Goal: Information Seeking & Learning: Check status

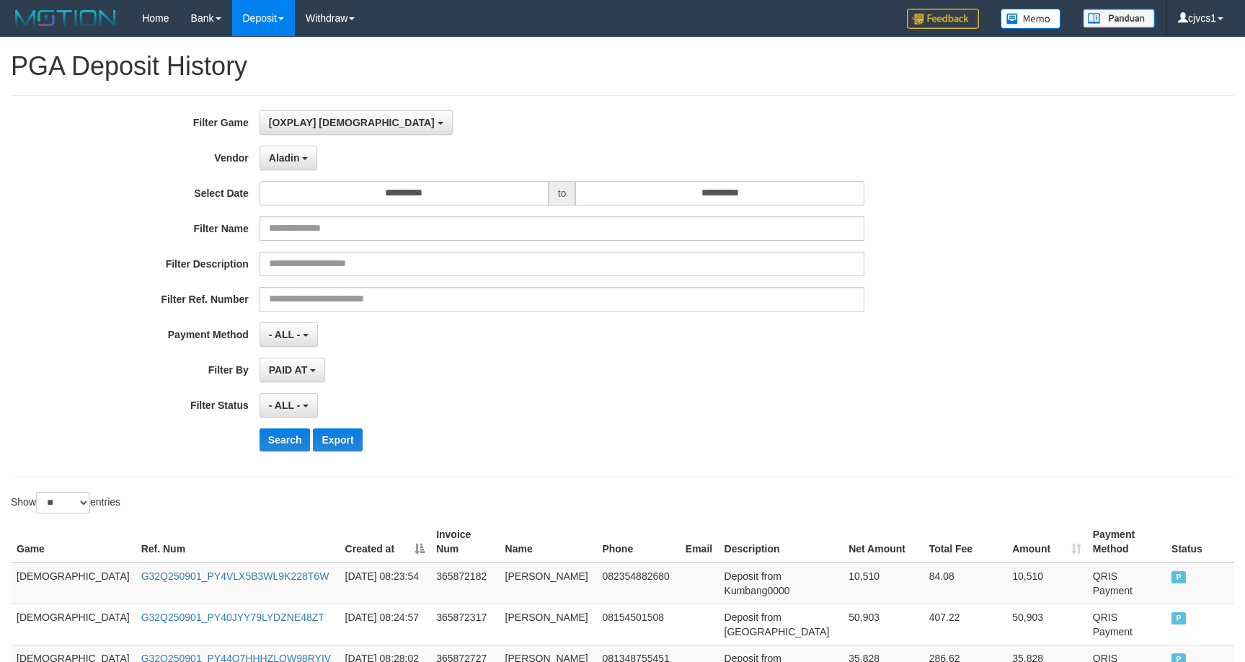
select select "****"
select select "**********"
select select "**"
drag, startPoint x: 304, startPoint y: 434, endPoint x: 443, endPoint y: 395, distance: 143.8
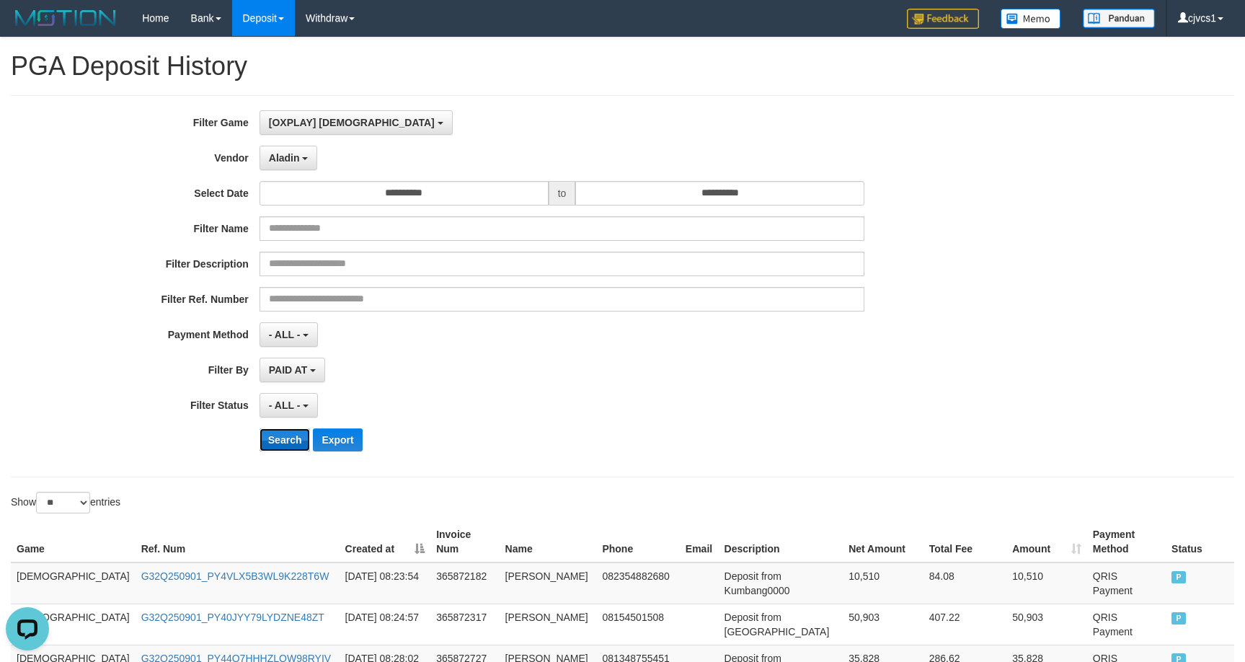
click at [303, 433] on button "Search" at bounding box center [285, 439] width 51 height 23
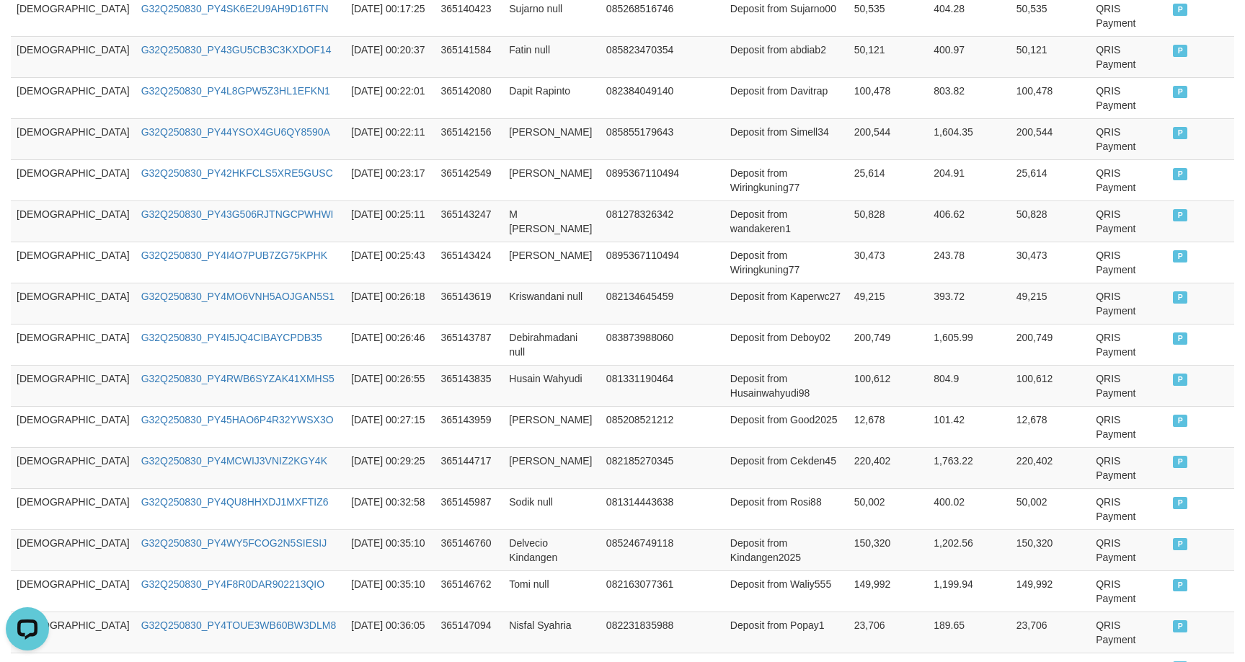
scroll to position [1056, 0]
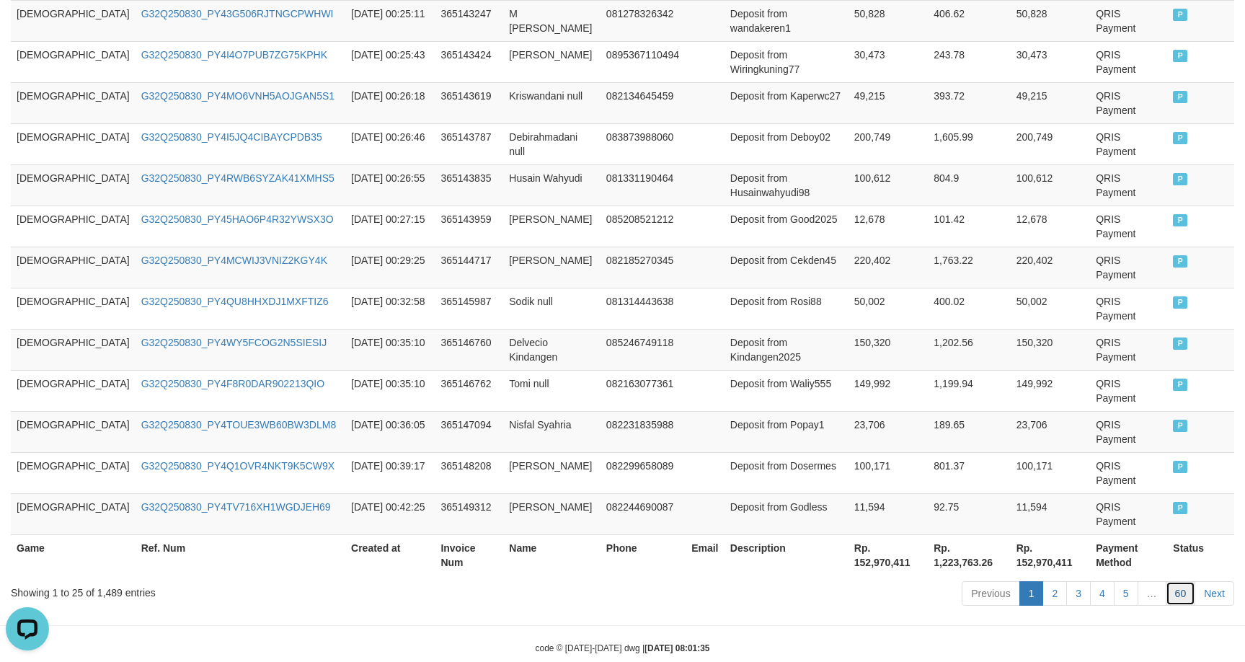
click at [1186, 581] on link "60" at bounding box center [1181, 593] width 30 height 25
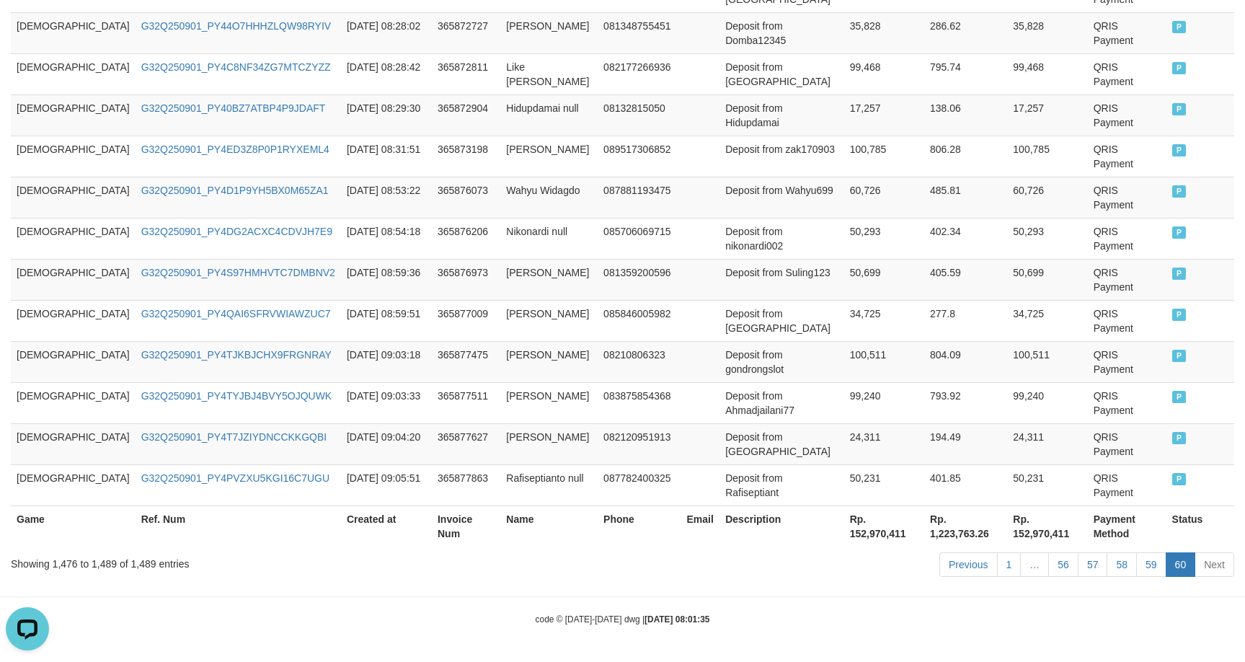
scroll to position [488, 0]
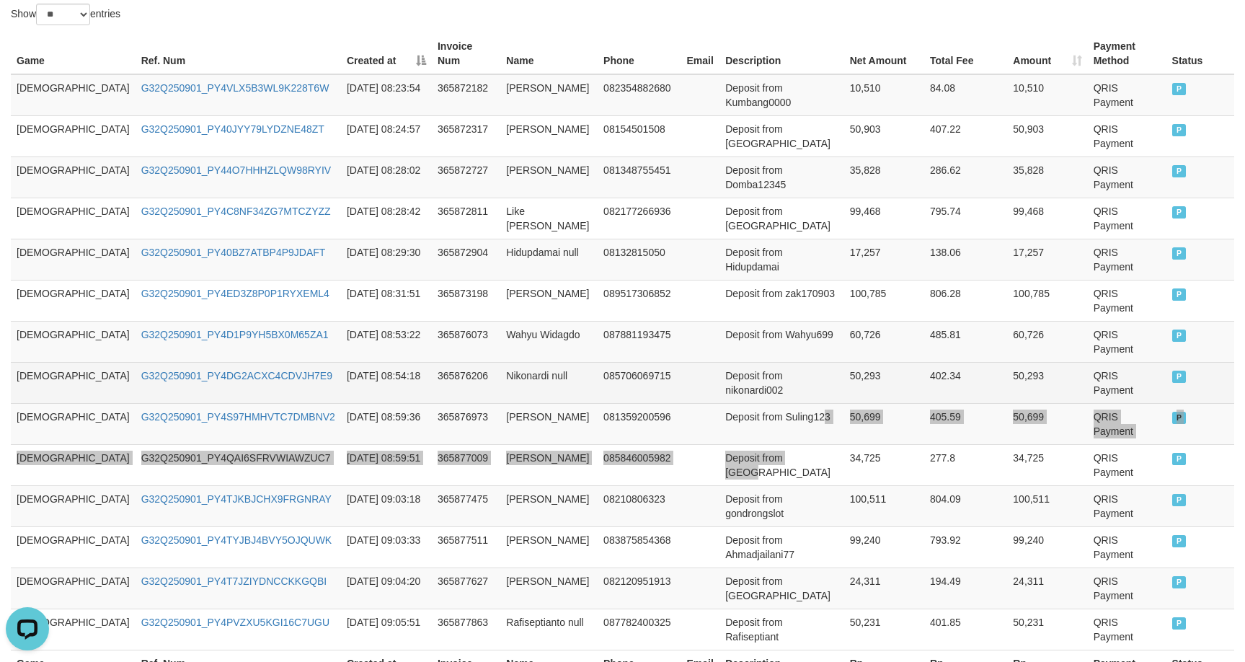
drag, startPoint x: 763, startPoint y: 355, endPoint x: 784, endPoint y: 327, distance: 35.0
click at [769, 353] on tbody "GOD77 G32Q250901_PY4VLX5B3WL9K228T6W [DATE] 08:23:54 365872182 [PERSON_NAME] 08…" at bounding box center [623, 362] width 1224 height 576
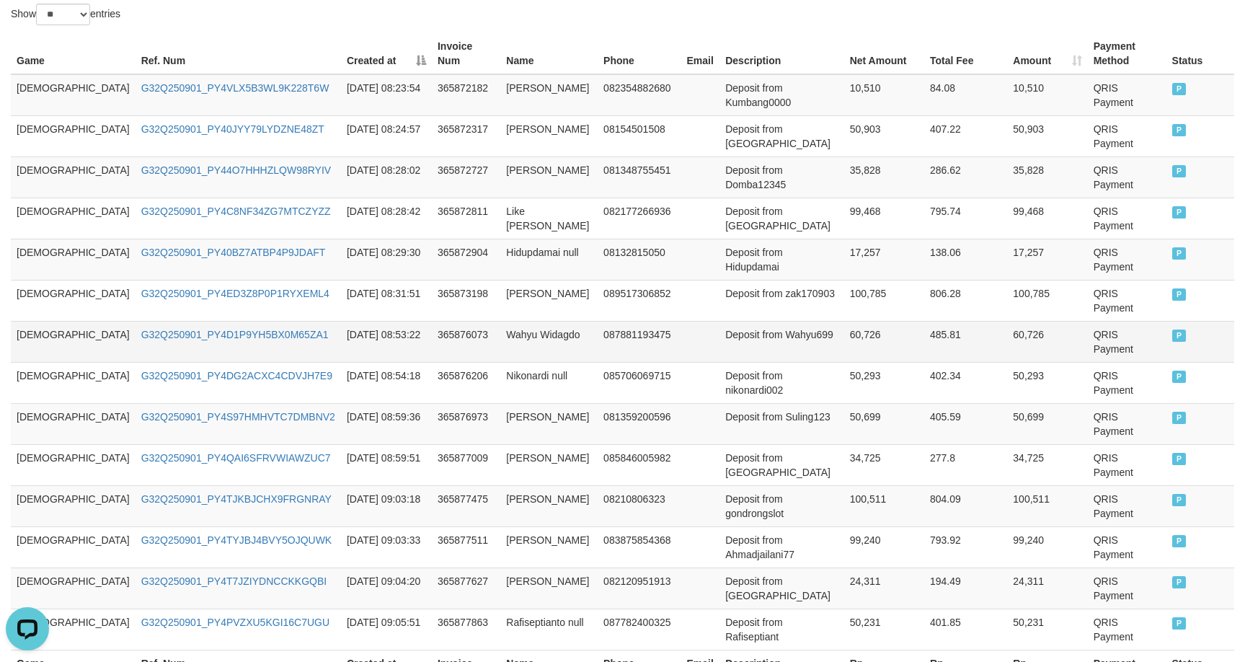
click at [30, 321] on td "[DEMOGRAPHIC_DATA]" at bounding box center [73, 341] width 125 height 41
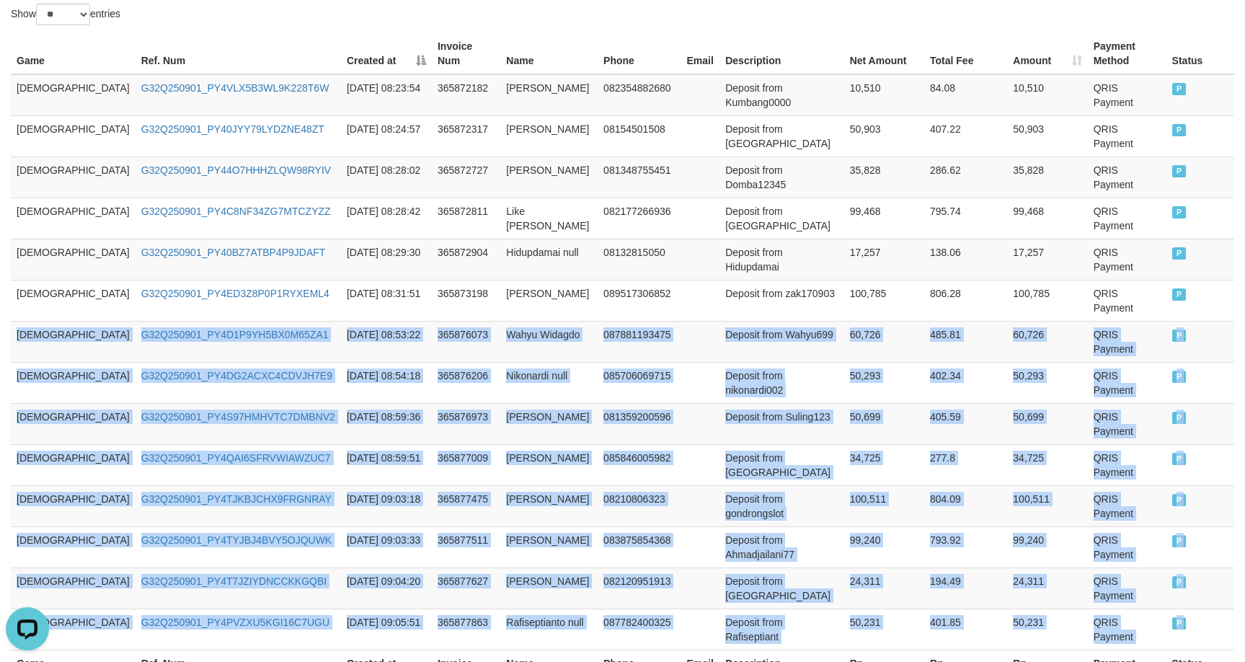
drag, startPoint x: 30, startPoint y: 273, endPoint x: 1423, endPoint y: 468, distance: 1406.2
click at [1245, 468] on html "Toggle navigation Home Bank Account List Load By Website Group [ITOTO] GOD4D Gr…" at bounding box center [622, 159] width 1245 height 1294
copy div "GOD77 G32Q250901_PY4D1P9YH5BX0M65ZA1 [DATE] 08:53:22 365876073 Wahyu Widagdo 08…"
click at [720, 321] on td "Deposit from Wahyu699" at bounding box center [782, 341] width 124 height 41
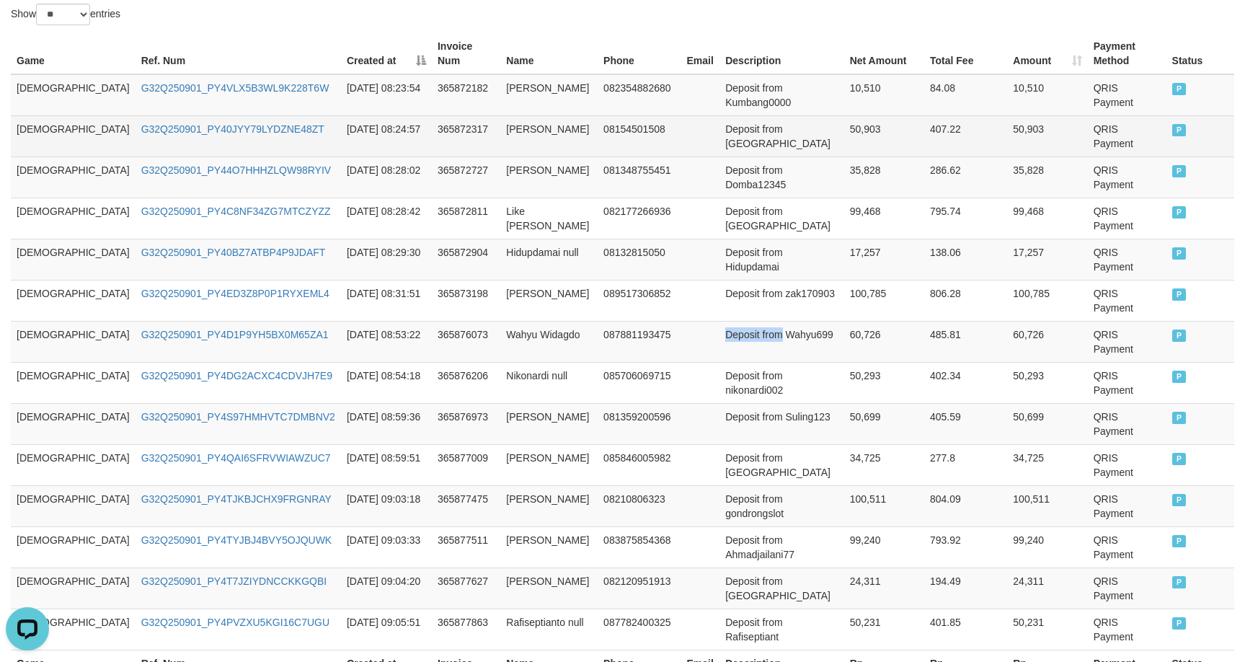
drag, startPoint x: 689, startPoint y: 271, endPoint x: 1159, endPoint y: 137, distance: 488.3
click at [720, 321] on td "Deposit from Wahyu699" at bounding box center [782, 341] width 124 height 41
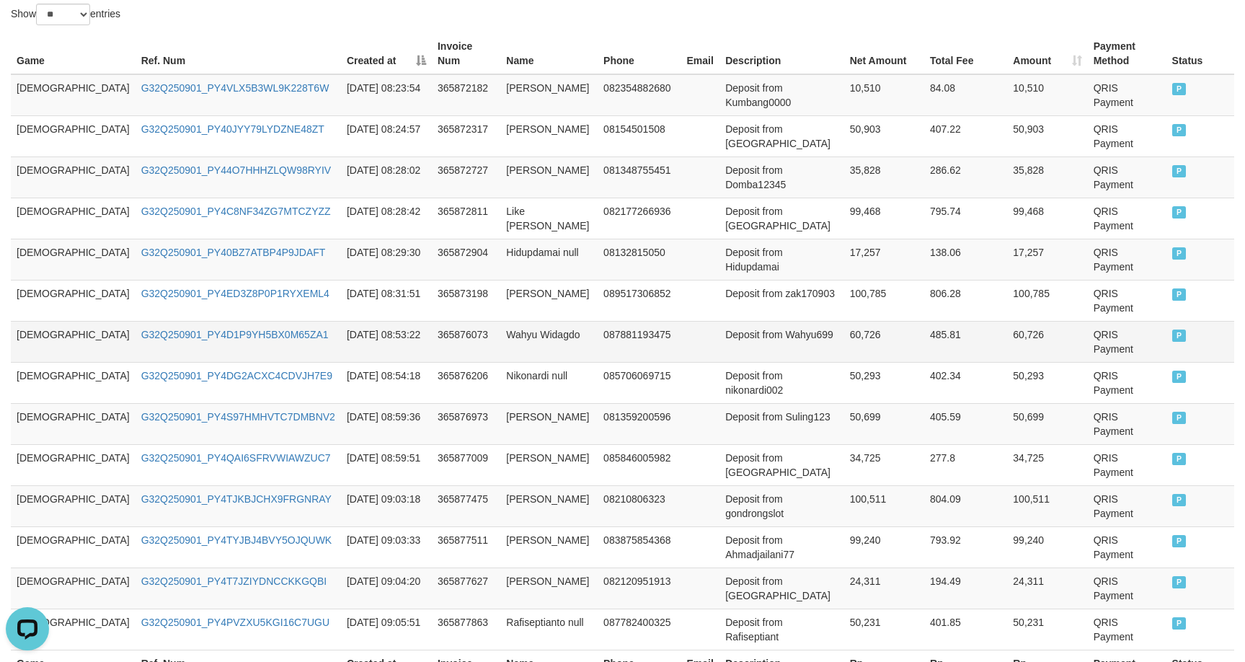
drag, startPoint x: 872, startPoint y: 275, endPoint x: 1228, endPoint y: 291, distance: 356.6
click at [873, 321] on td "60,726" at bounding box center [884, 341] width 80 height 41
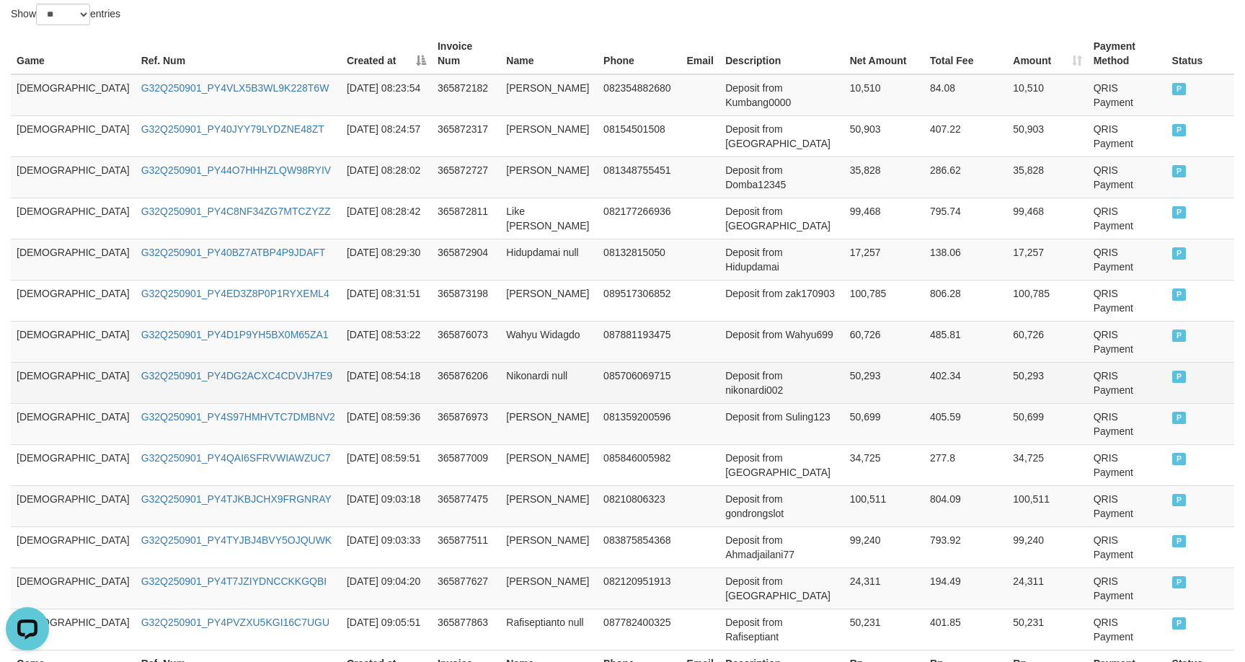
click at [1019, 362] on td "50,293" at bounding box center [1047, 382] width 80 height 41
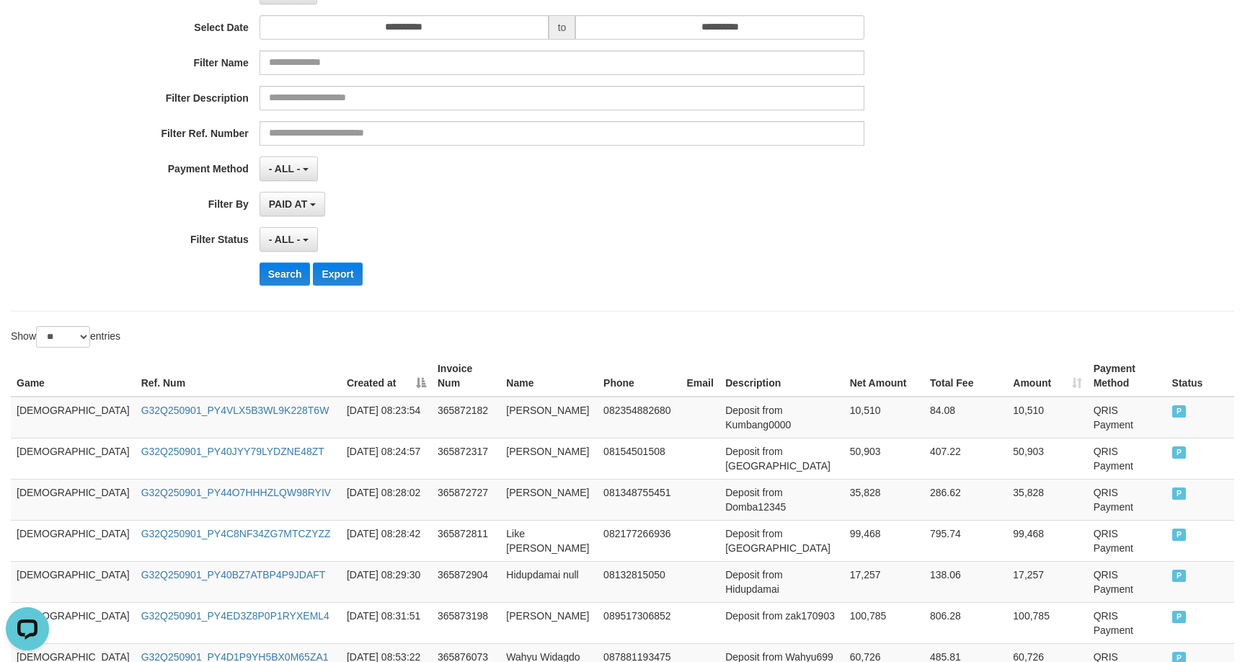
scroll to position [7, 0]
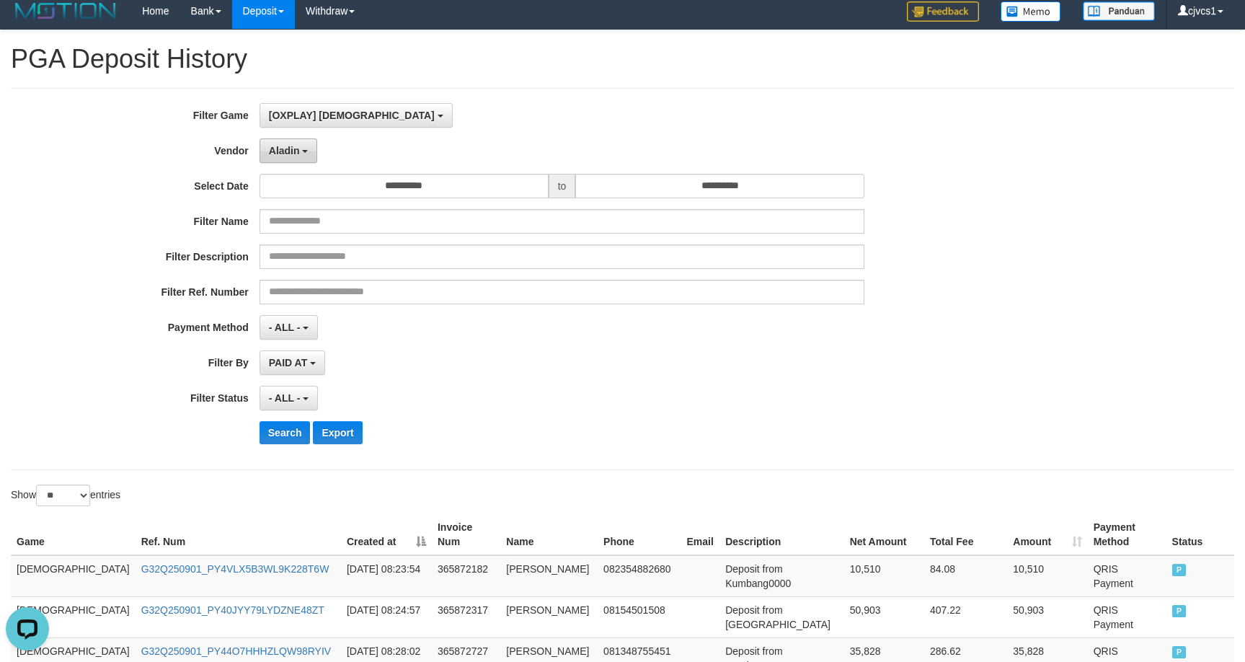
click at [273, 148] on span "Aladin" at bounding box center [284, 151] width 31 height 12
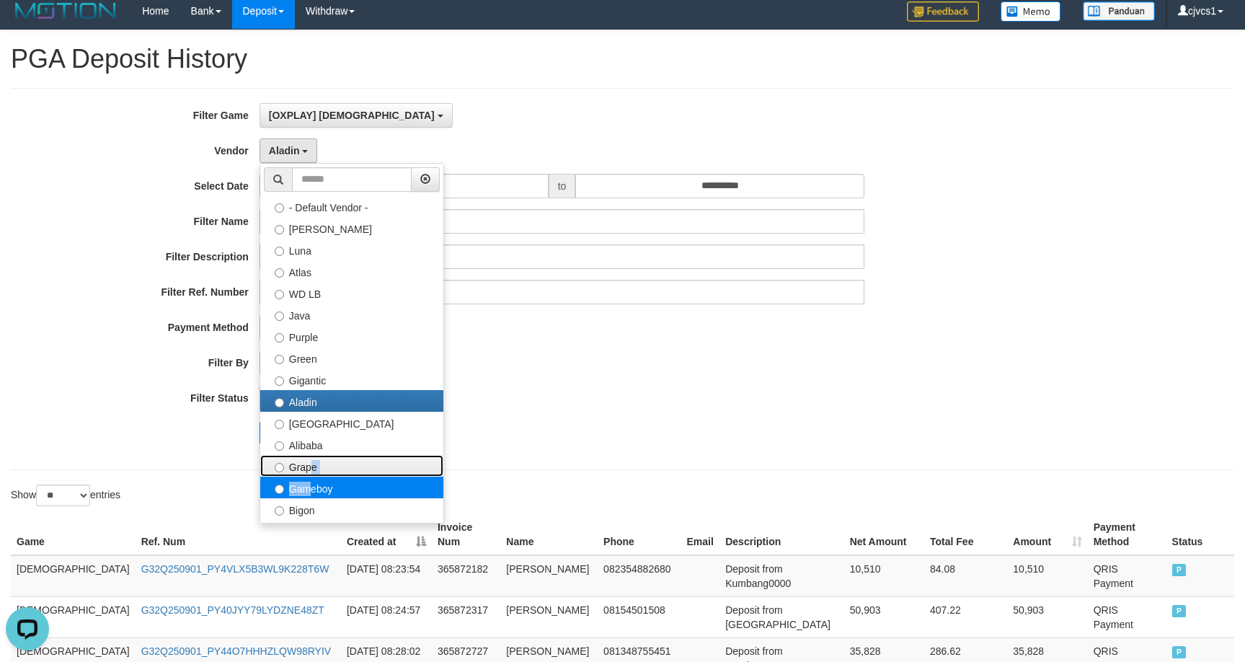
drag, startPoint x: 307, startPoint y: 475, endPoint x: 305, endPoint y: 488, distance: 13.2
click at [305, 488] on ul "- Default Vendor - [PERSON_NAME] Atlas WD LB Java Purple Green Gigantic Aladin …" at bounding box center [352, 343] width 185 height 361
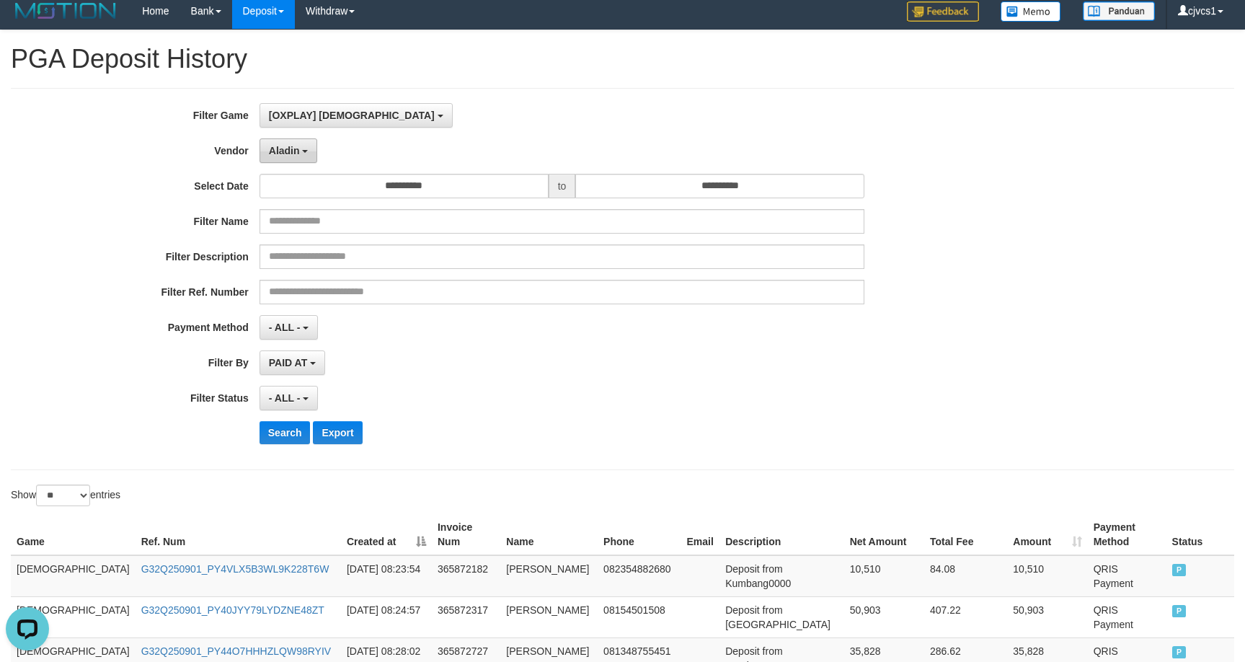
click at [302, 151] on b "button" at bounding box center [305, 151] width 6 height 3
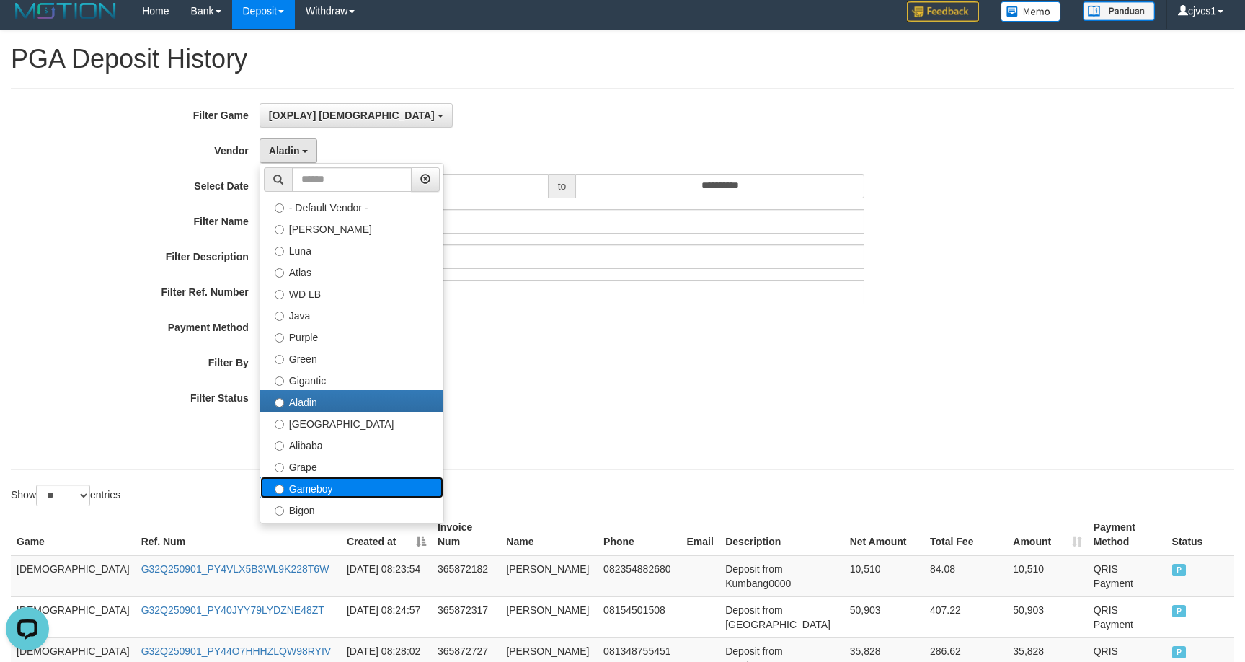
click at [312, 490] on label "Gameboy" at bounding box center [351, 488] width 183 height 22
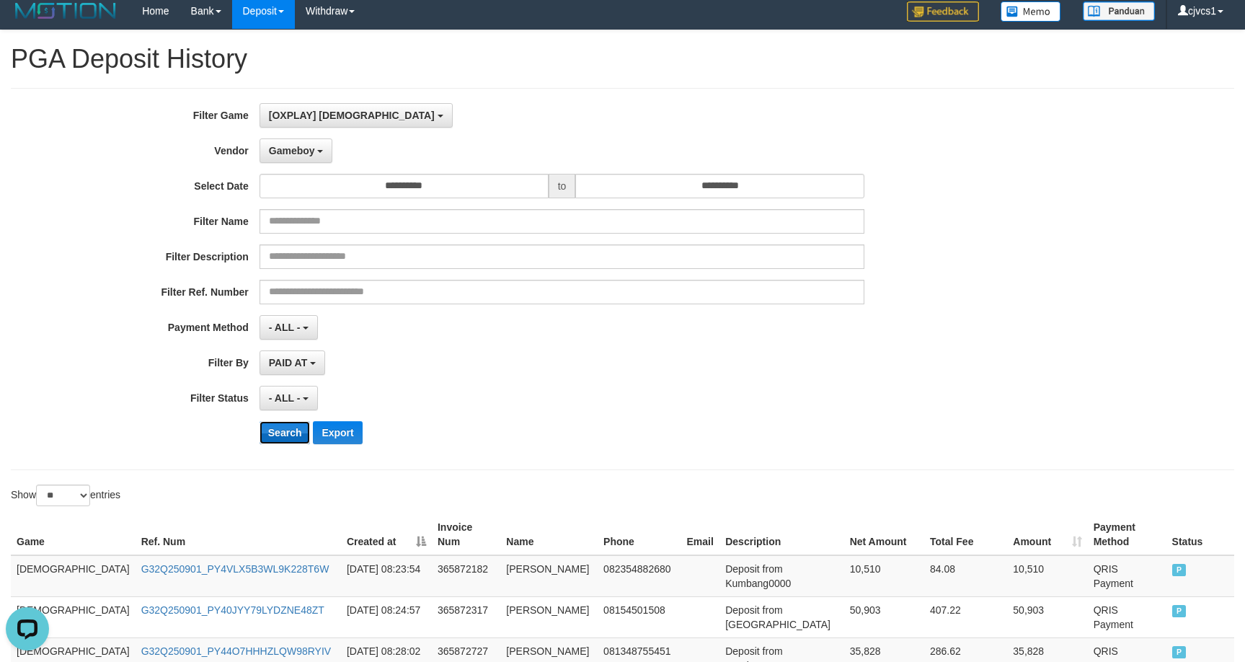
click at [283, 433] on button "Search" at bounding box center [285, 432] width 51 height 23
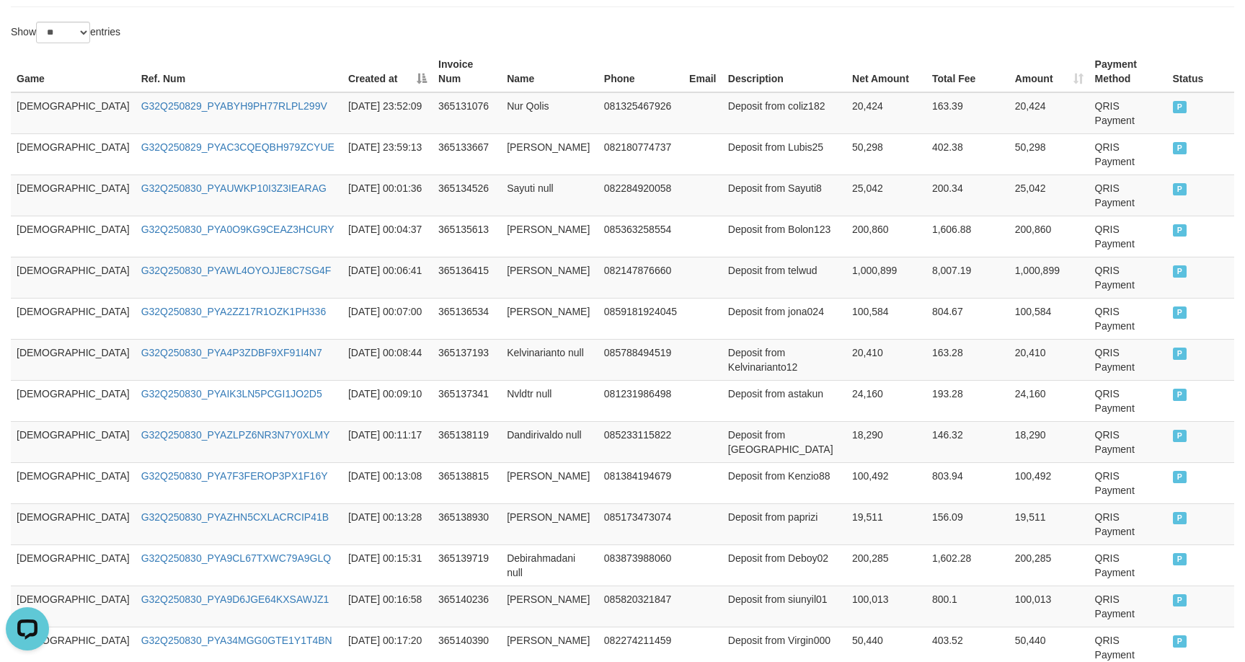
scroll to position [728, 0]
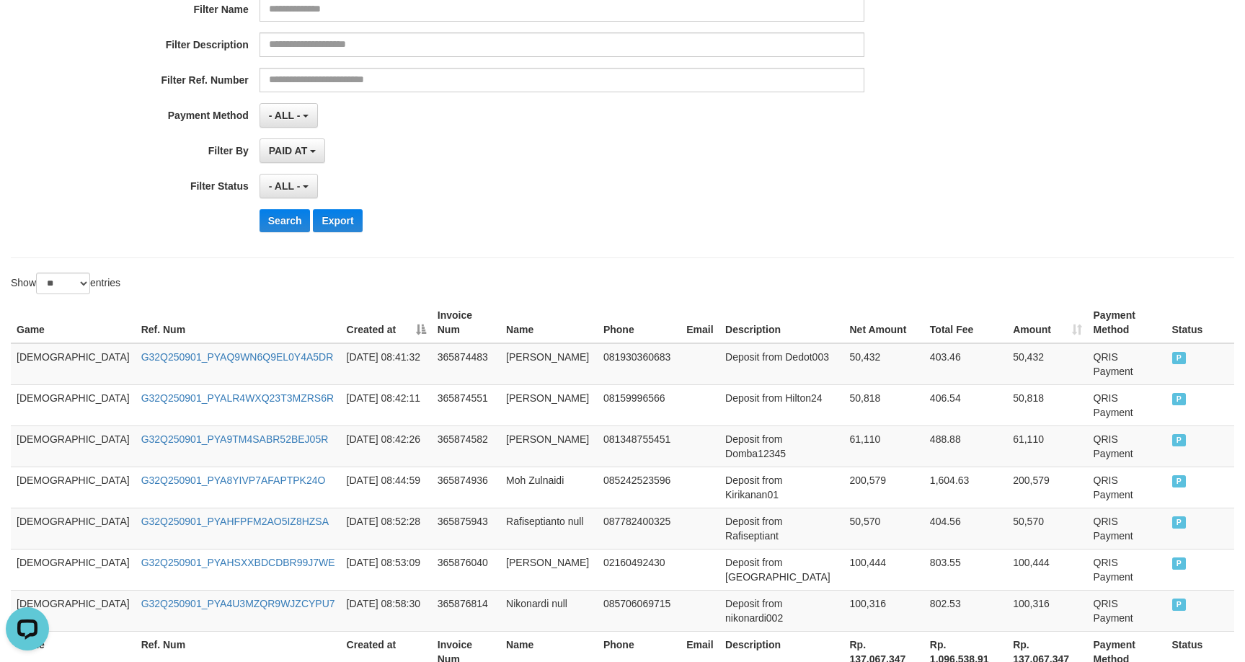
drag, startPoint x: 1181, startPoint y: 617, endPoint x: 1194, endPoint y: 606, distance: 16.3
click at [844, 425] on td "61,110" at bounding box center [884, 445] width 80 height 41
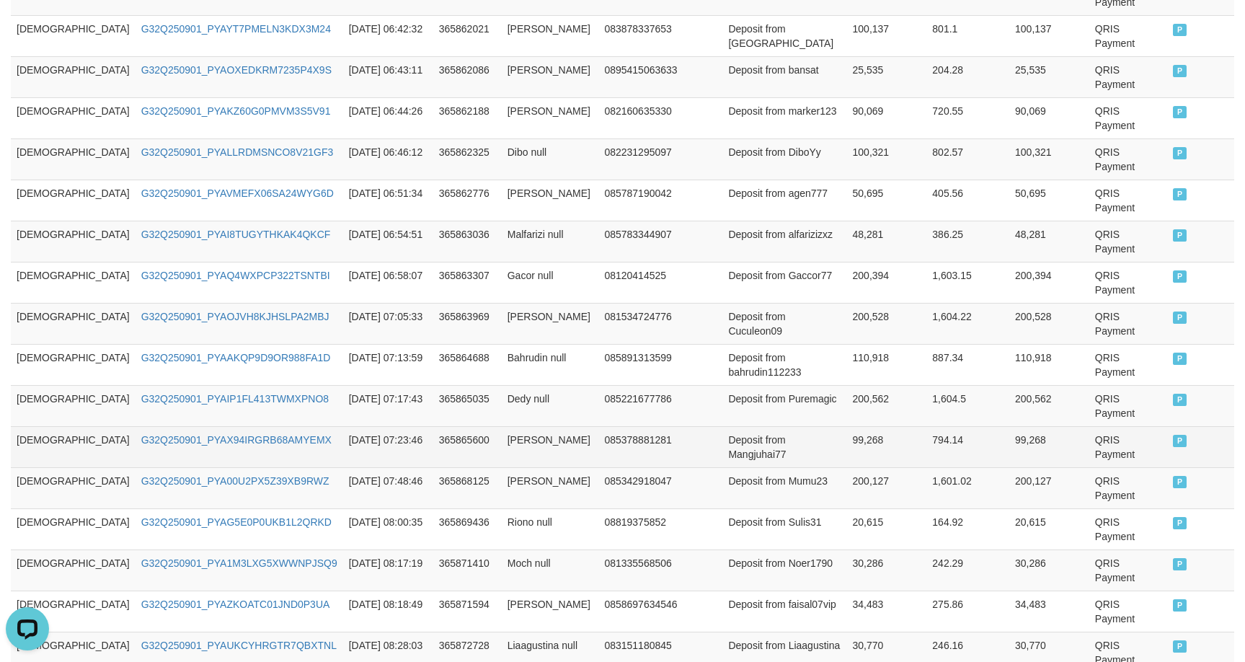
click at [513, 426] on td "[PERSON_NAME]" at bounding box center [550, 446] width 97 height 41
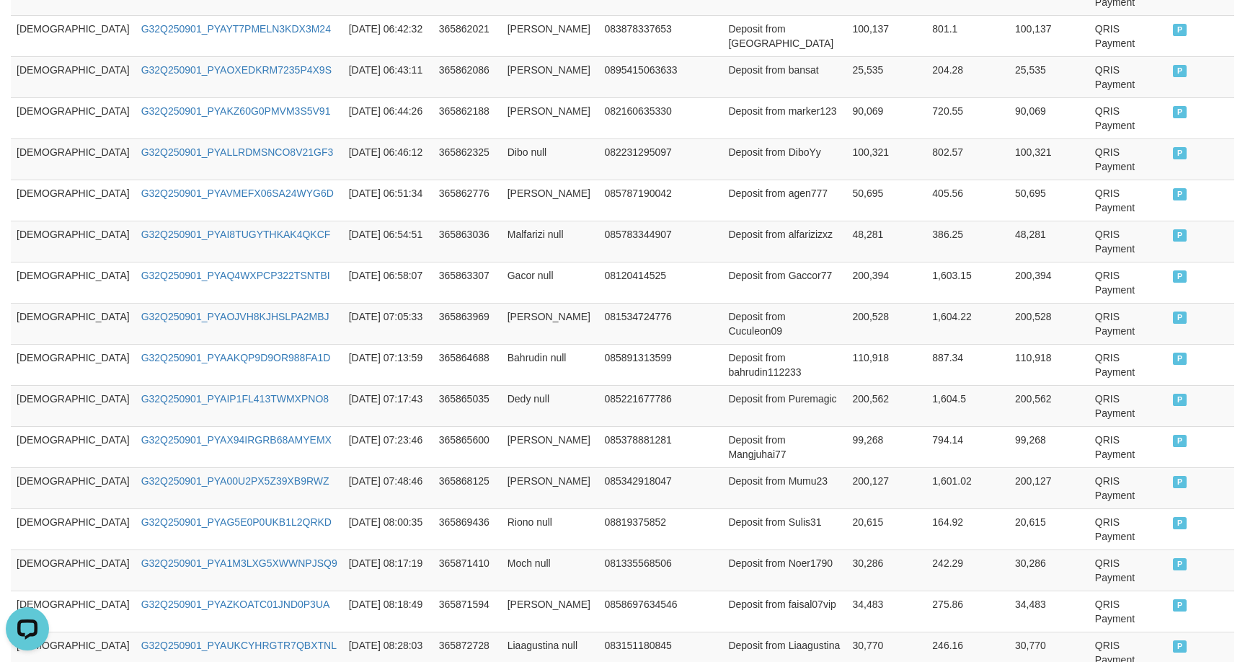
drag, startPoint x: 19, startPoint y: 482, endPoint x: 1308, endPoint y: 480, distance: 1288.7
click at [1245, 480] on html "Toggle navigation Home Bank Account List Load By Website Group [ITOTO] GOD4D Gr…" at bounding box center [622, 120] width 1245 height 1747
copy div "GOD77 G32Q250901_PYA3LL4J3511HPQ1XR7 [DATE] 08:35:36 365873697 Hariyanto null 0…"
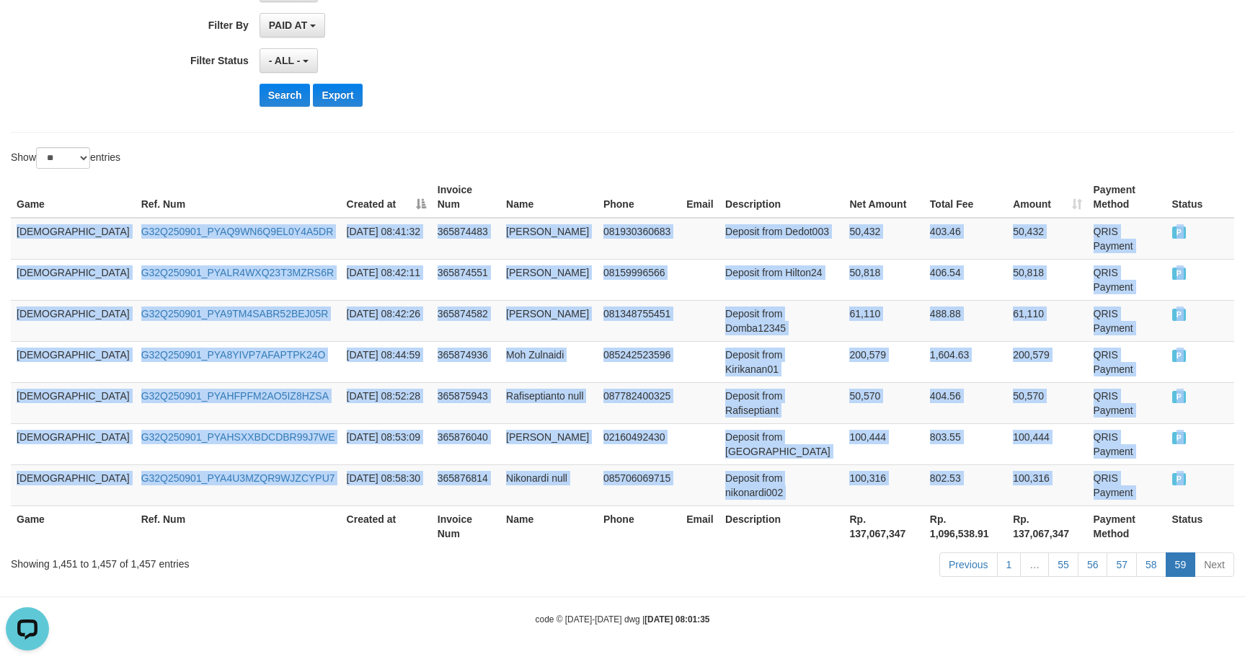
scroll to position [258, 0]
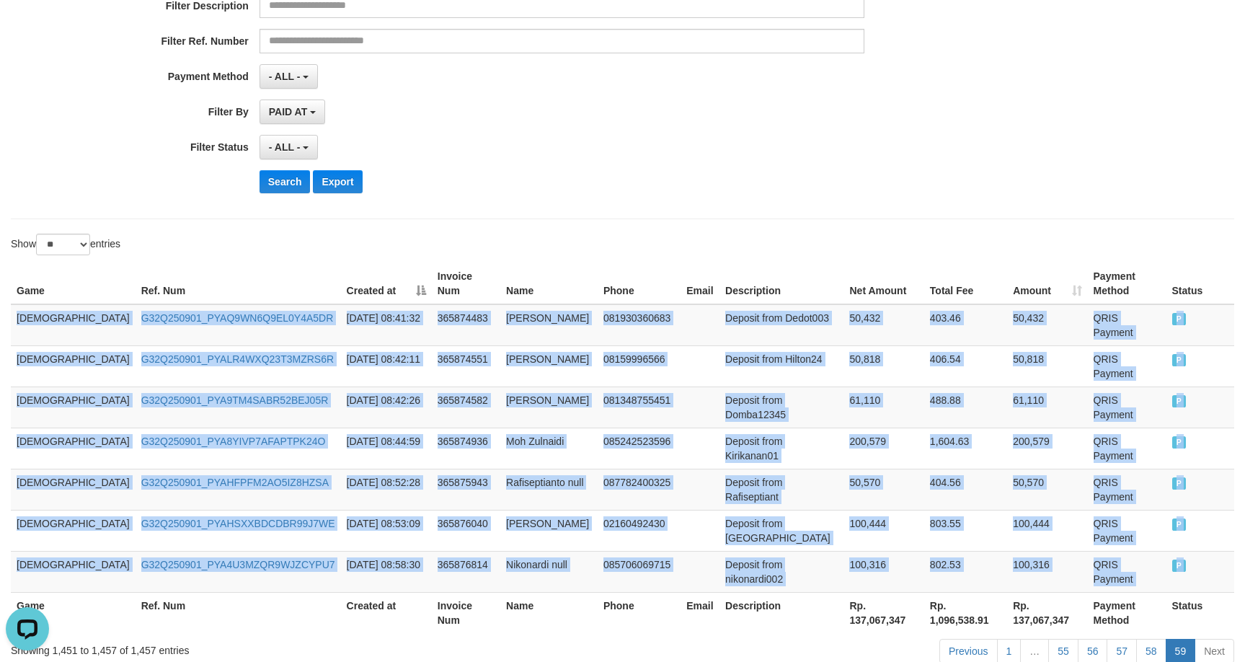
copy div "GOD77 G32Q250901_PYA3LL4J3511HPQ1XR7 [DATE] 08:35:36 365873697 Hariyanto null 0…"
click at [720, 304] on td "Deposit from Dedot003" at bounding box center [782, 325] width 124 height 42
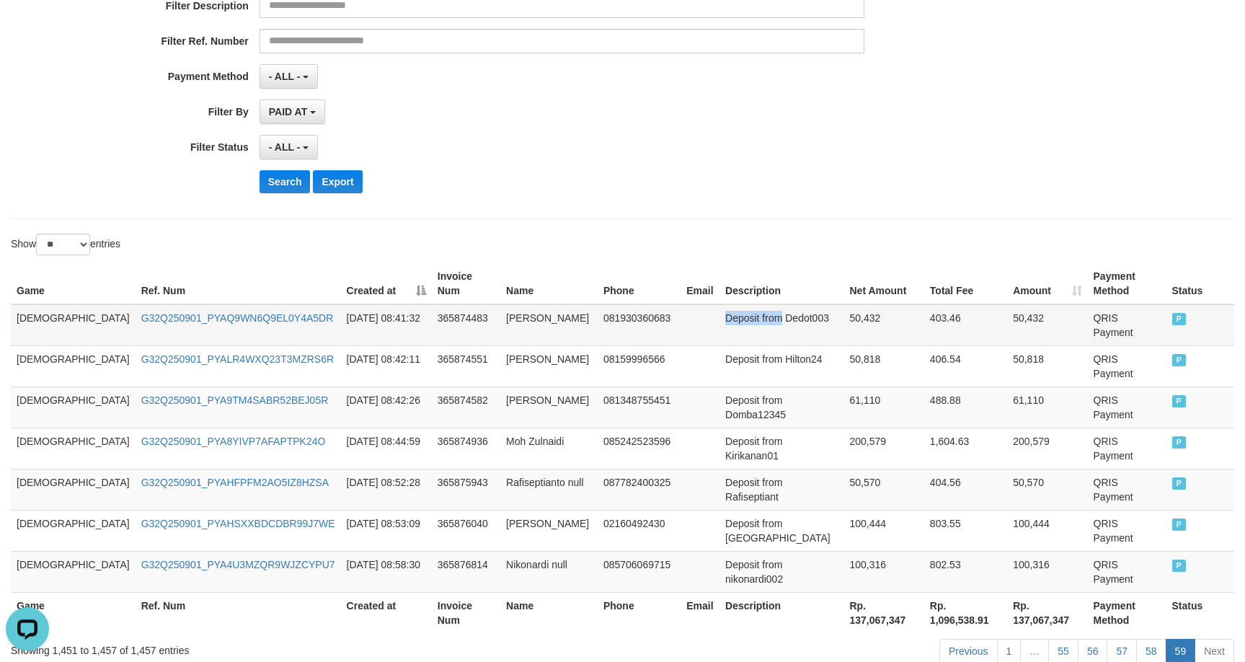
drag, startPoint x: 689, startPoint y: 301, endPoint x: 723, endPoint y: 306, distance: 34.3
click at [723, 306] on td "Deposit from Dedot003" at bounding box center [782, 325] width 124 height 42
click at [959, 304] on td "403.46" at bounding box center [966, 325] width 83 height 42
drag, startPoint x: 803, startPoint y: 238, endPoint x: 803, endPoint y: 196, distance: 41.8
click at [804, 225] on div "**********" at bounding box center [622, 223] width 1245 height 889
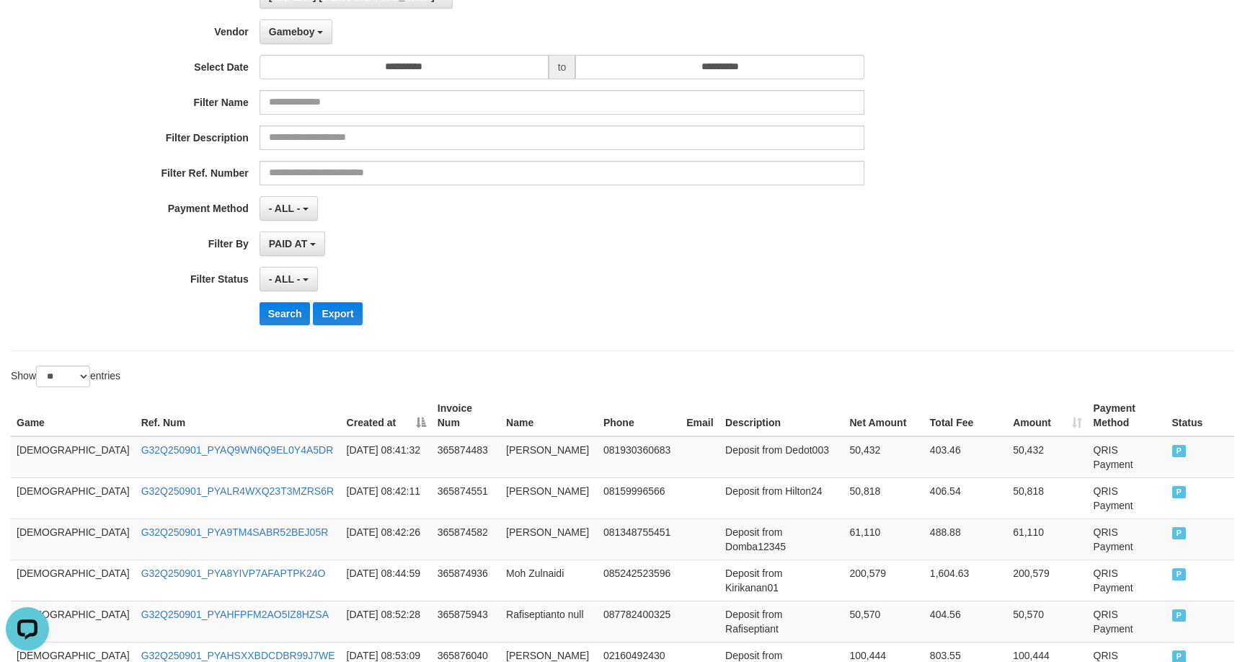
scroll to position [18, 0]
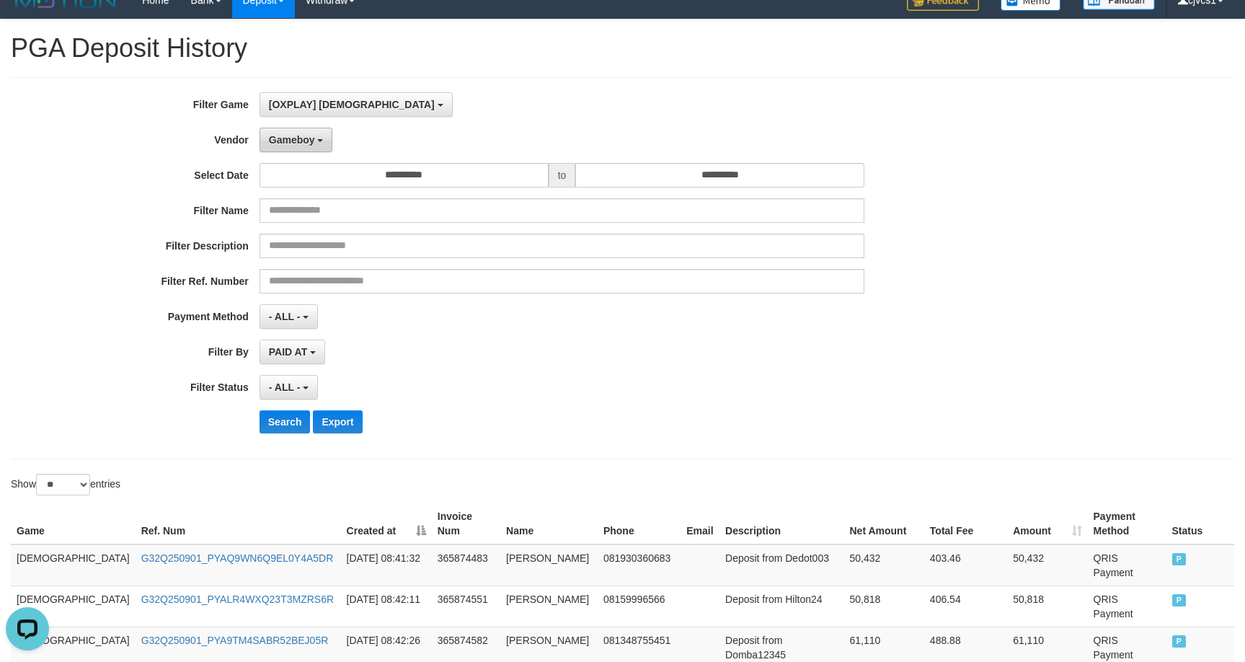
click at [265, 131] on button "Gameboy" at bounding box center [297, 140] width 74 height 25
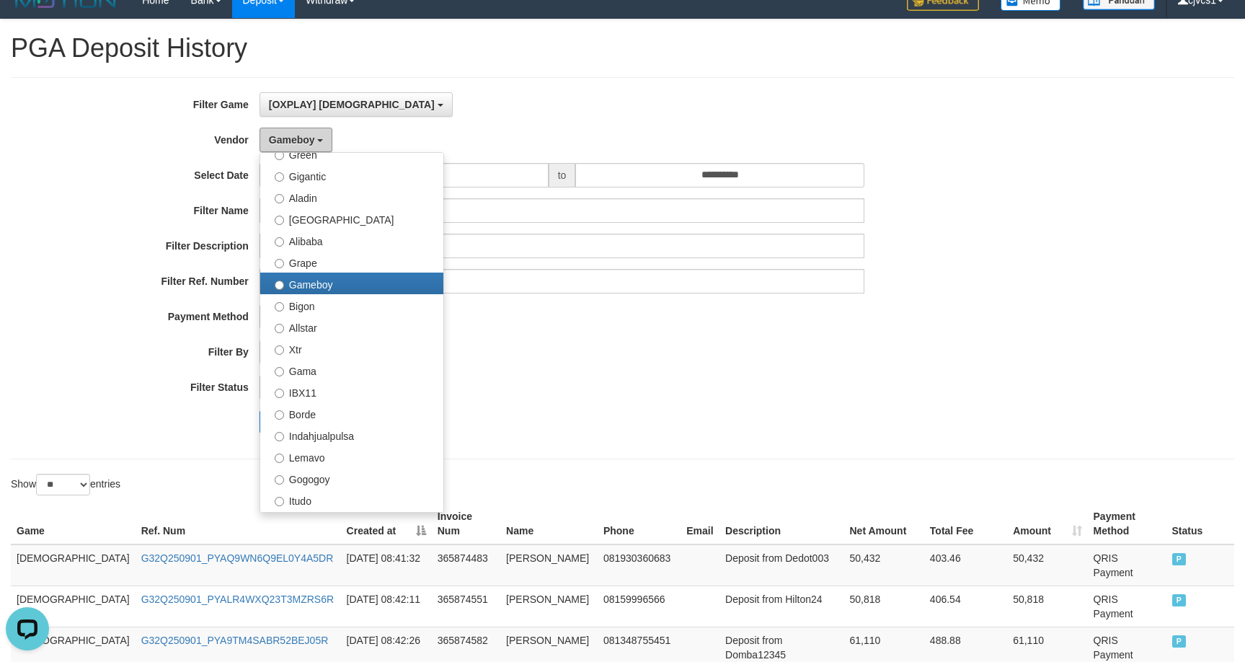
scroll to position [473, 0]
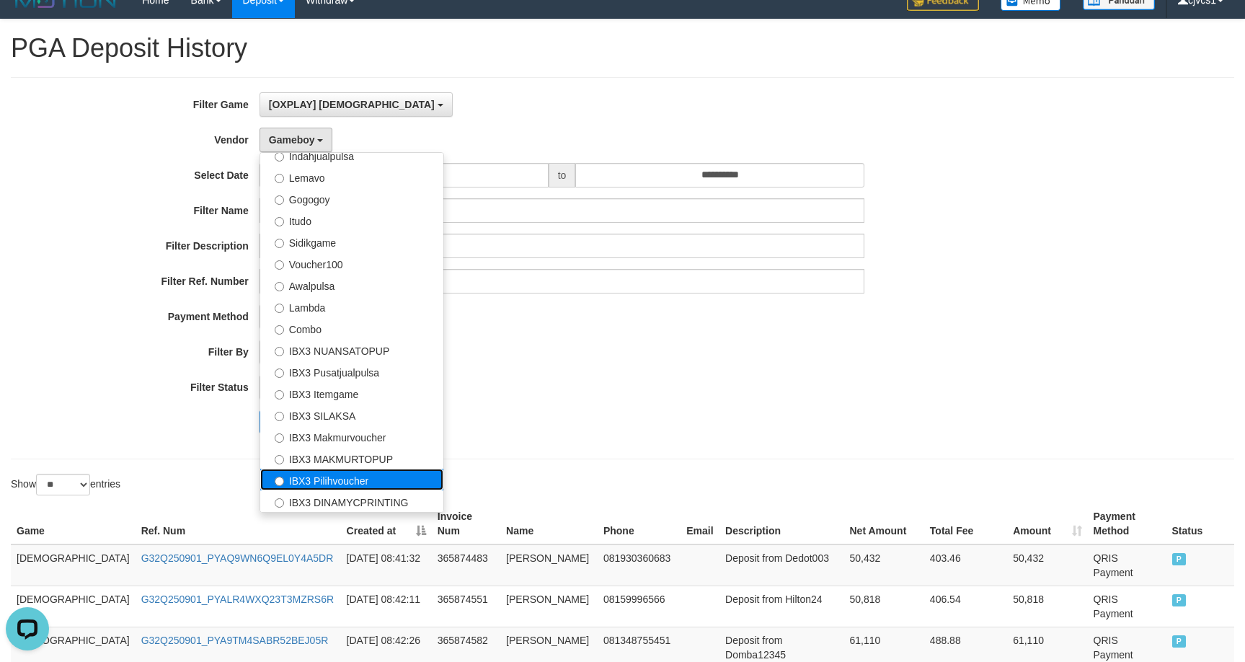
click at [390, 472] on label "IBX3 Pilihvoucher" at bounding box center [351, 480] width 183 height 22
select select "**********"
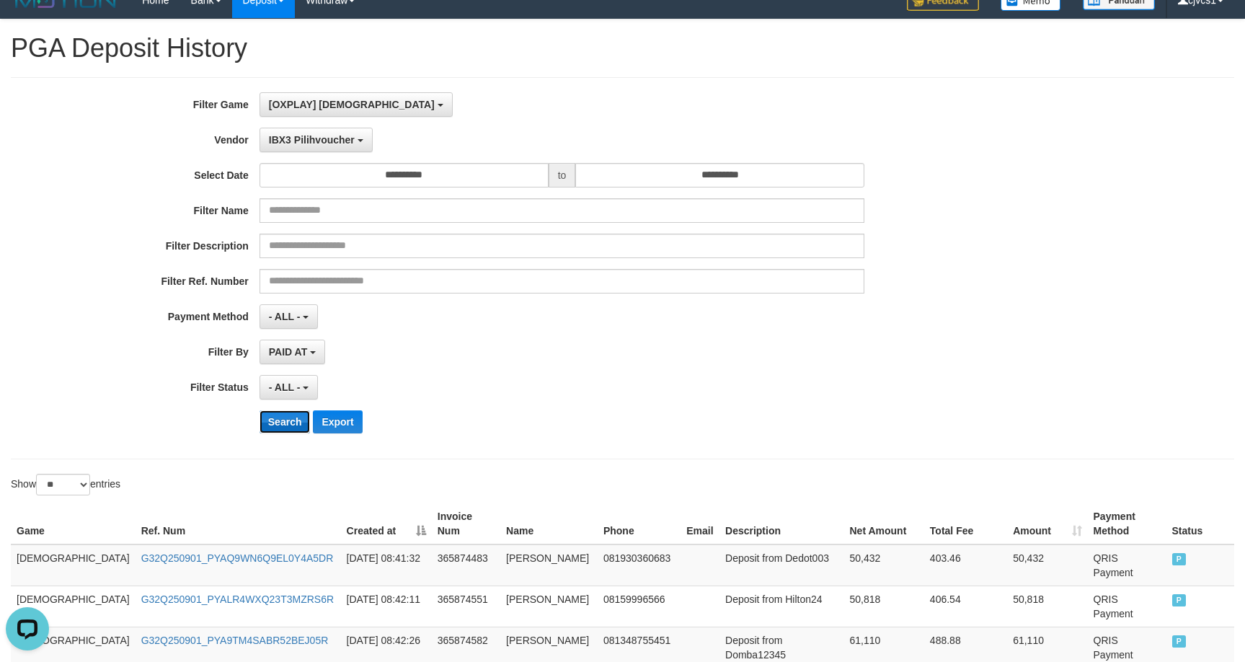
click at [305, 418] on button "Search" at bounding box center [285, 421] width 51 height 23
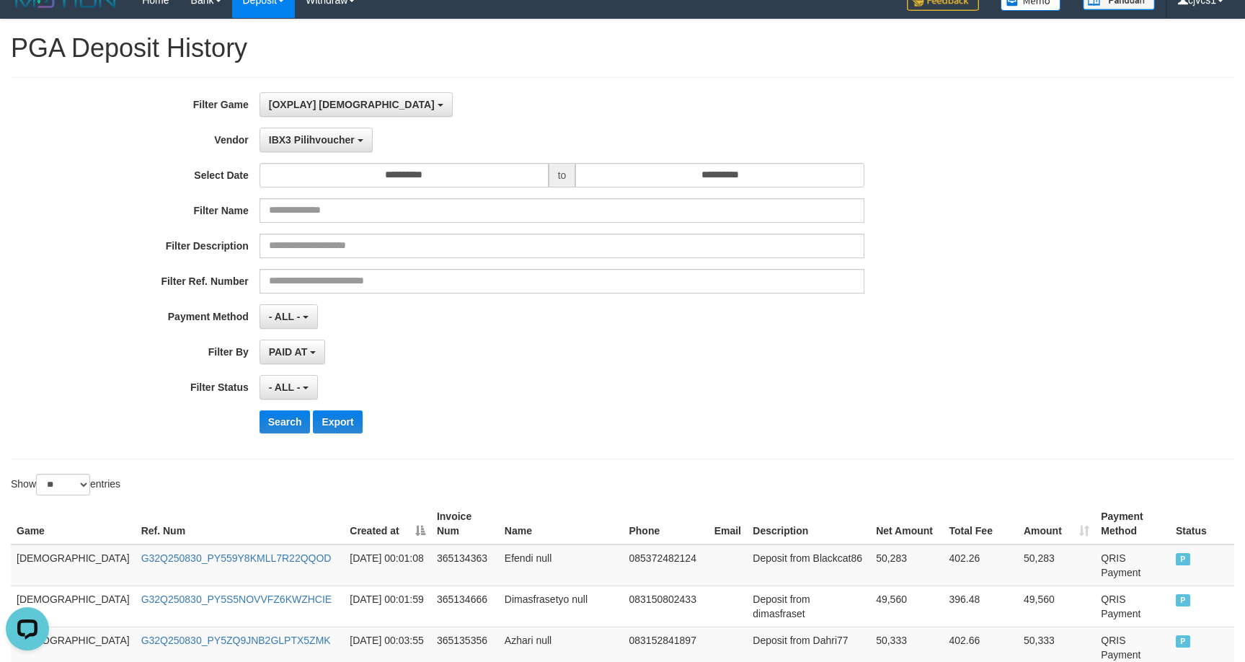
drag, startPoint x: 1048, startPoint y: 318, endPoint x: 1051, endPoint y: 304, distance: 14.2
click at [1051, 309] on div "**********" at bounding box center [622, 268] width 1245 height 352
